Goal: Check status

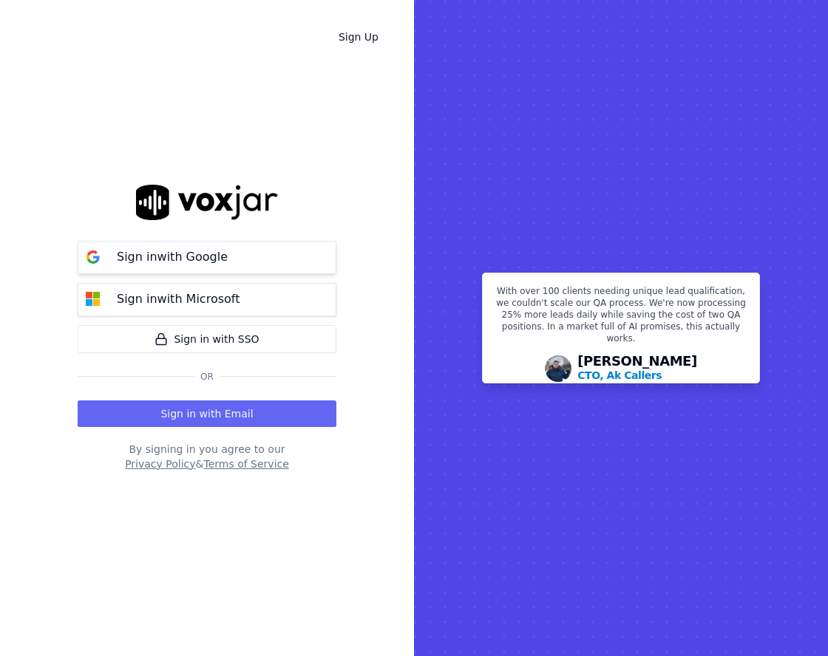
click at [292, 267] on button "Sign in with Google" at bounding box center [207, 257] width 259 height 33
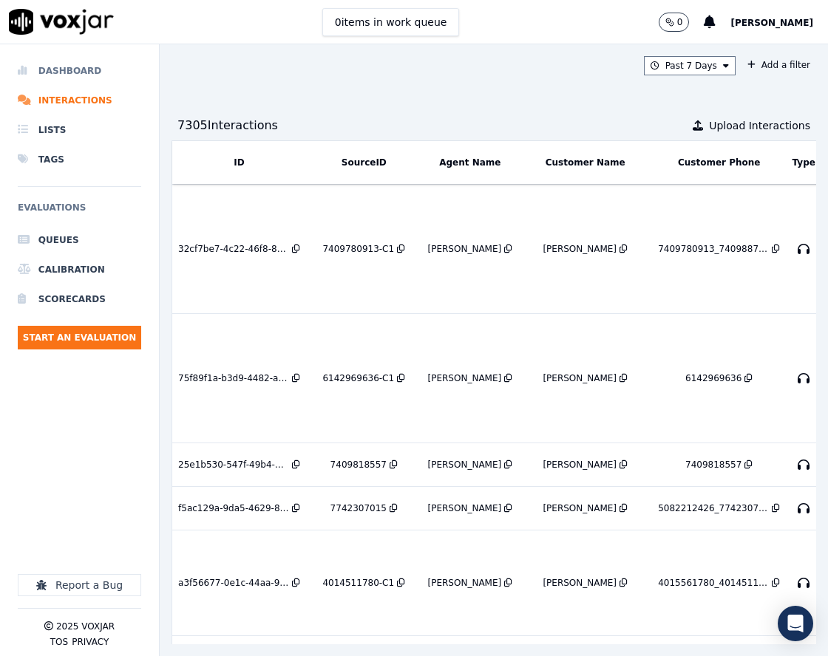
click at [95, 74] on li "Dashboard" at bounding box center [79, 71] width 123 height 30
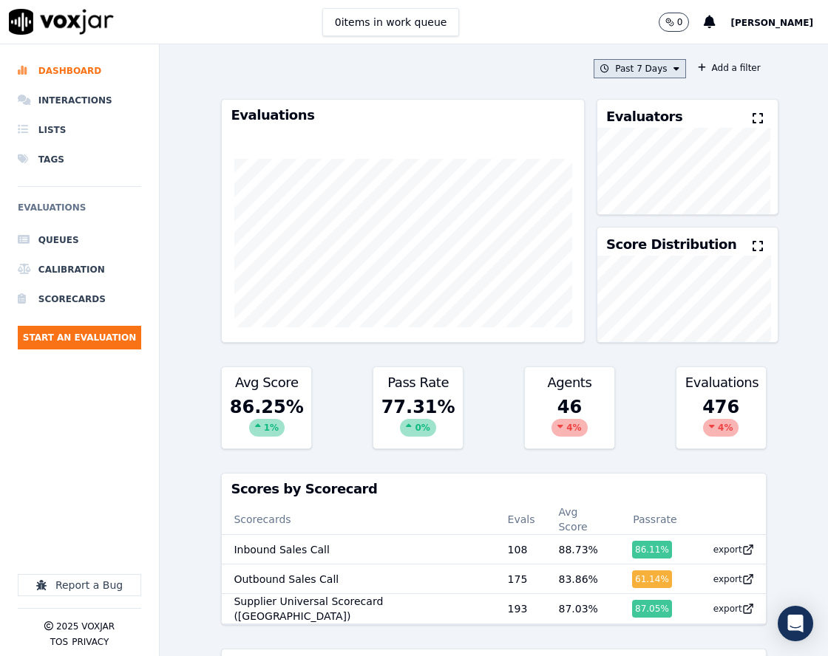
click at [641, 67] on button "Past 7 Days" at bounding box center [640, 68] width 92 height 19
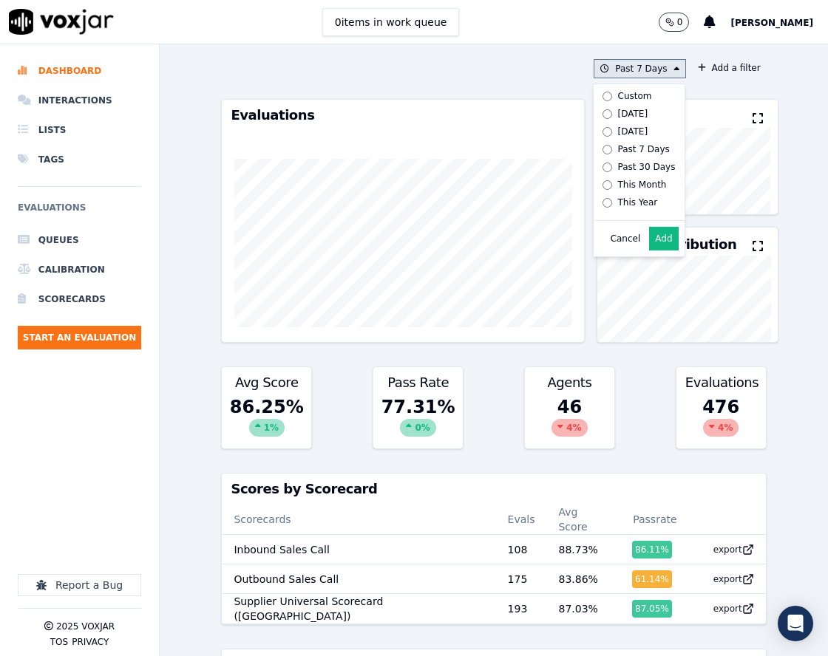
click at [618, 97] on div "Custom" at bounding box center [635, 96] width 34 height 12
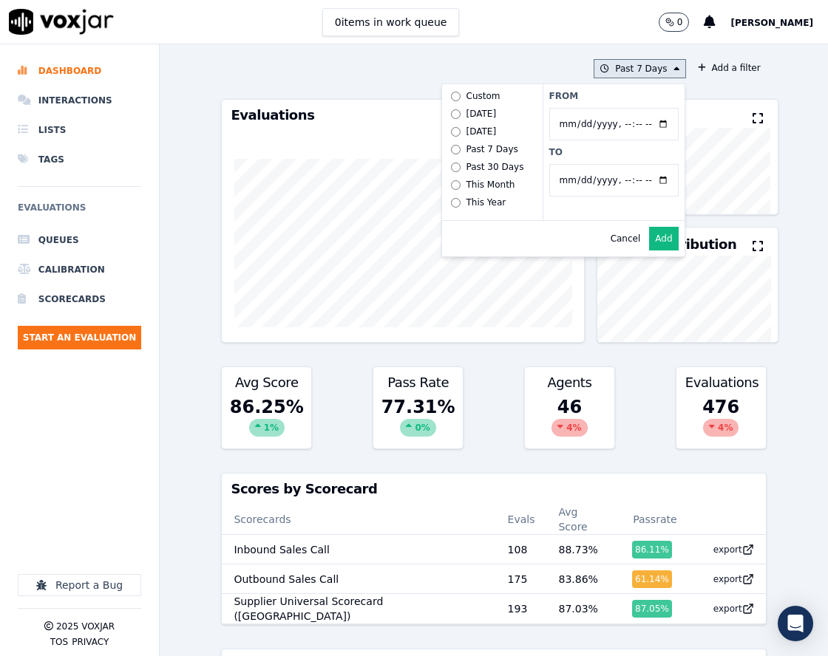
click at [638, 122] on input "From" at bounding box center [613, 124] width 129 height 33
click at [644, 120] on input "From" at bounding box center [613, 124] width 129 height 33
type input "2025-07-21T00:00"
click at [651, 96] on label "From" at bounding box center [613, 96] width 129 height 12
click at [651, 108] on input "From" at bounding box center [613, 124] width 129 height 33
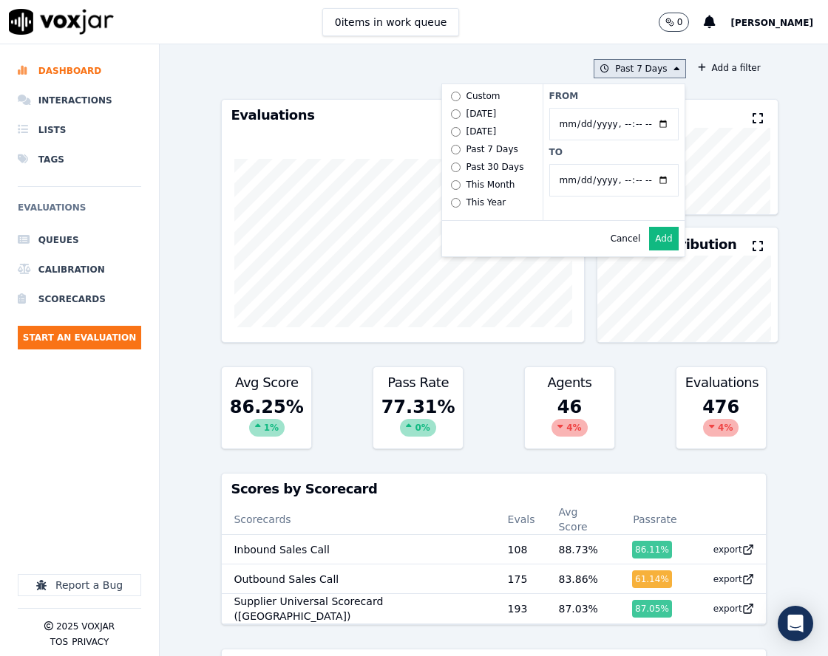
click at [648, 186] on input "To" at bounding box center [613, 180] width 129 height 33
type input "2025-08-20T23:59"
click at [641, 104] on div "From To" at bounding box center [614, 152] width 142 height 136
click at [655, 249] on button "Add" at bounding box center [663, 239] width 29 height 24
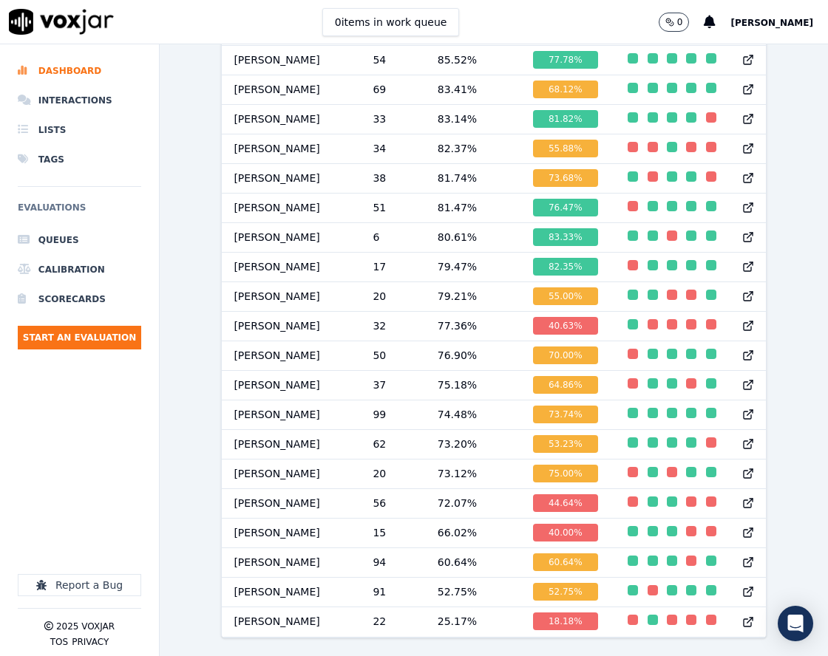
scroll to position [1634, 0]
click at [585, 459] on td "75.00 %" at bounding box center [568, 474] width 95 height 30
click at [628, 467] on div "button" at bounding box center [633, 472] width 10 height 10
click at [272, 459] on td "[PERSON_NAME]" at bounding box center [291, 474] width 139 height 30
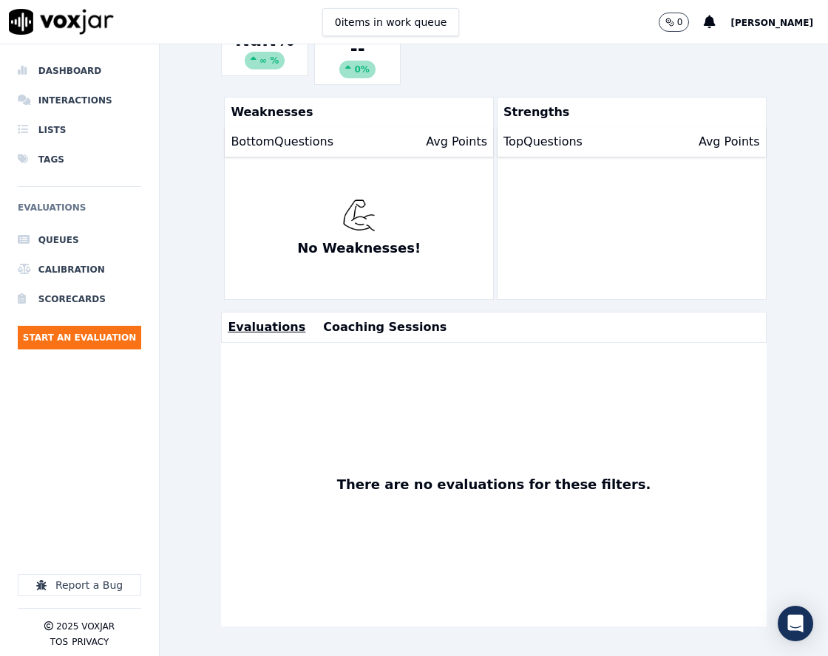
scroll to position [115, 0]
